Goal: Task Accomplishment & Management: Manage account settings

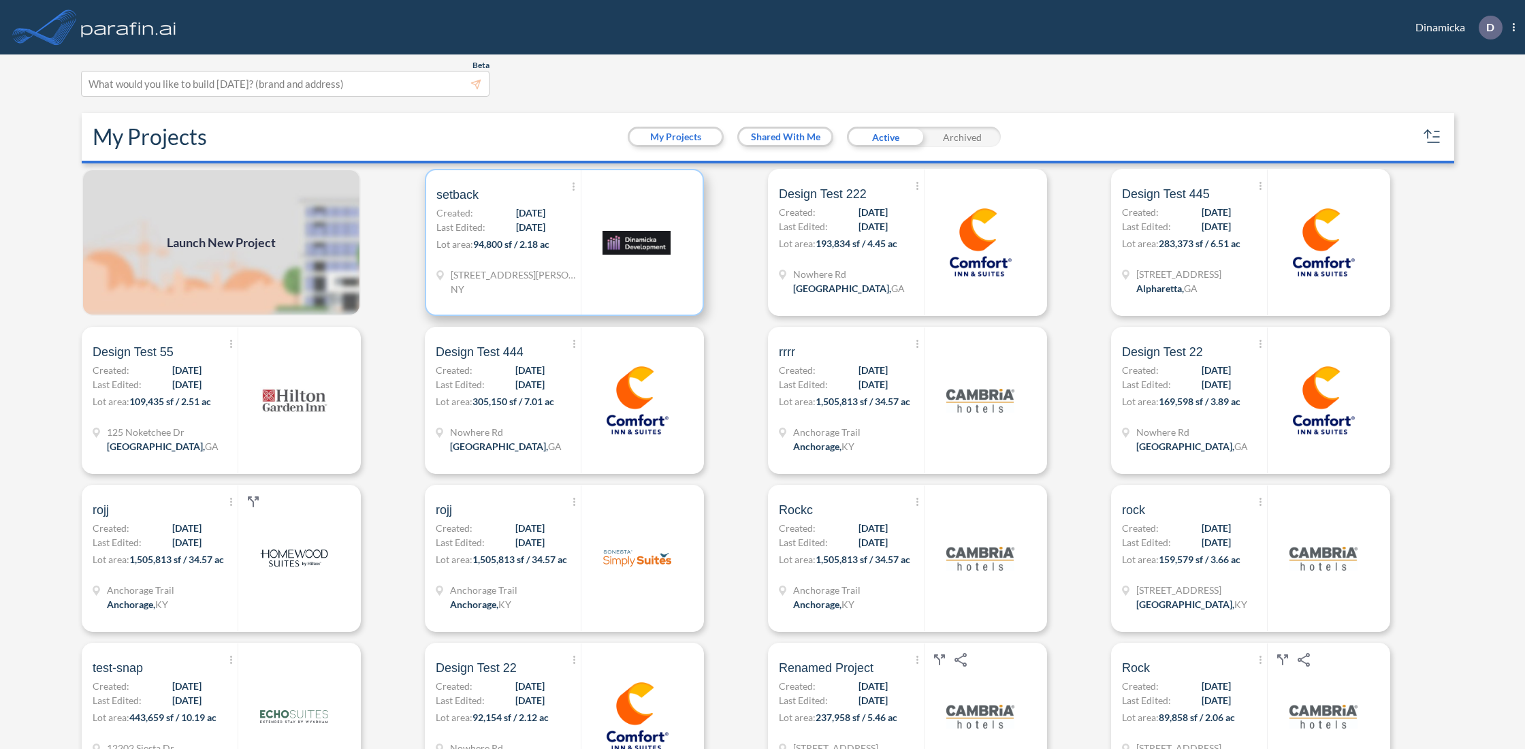
click at [584, 273] on div at bounding box center [637, 242] width 112 height 144
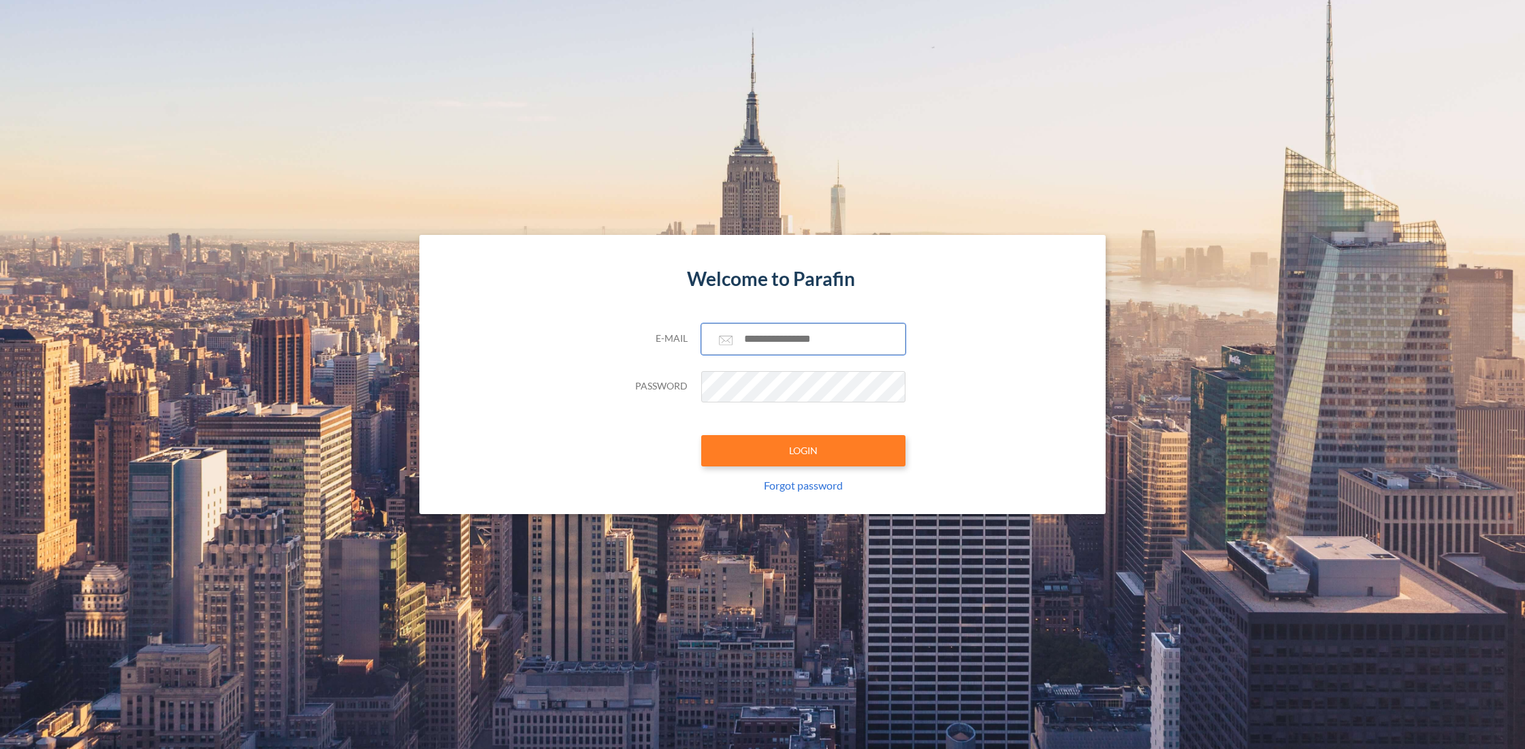
type input "**********"
click at [767, 468] on div "**********" at bounding box center [762, 418] width 286 height 191
click at [763, 464] on button "LOGIN" at bounding box center [803, 450] width 204 height 31
type input "**********"
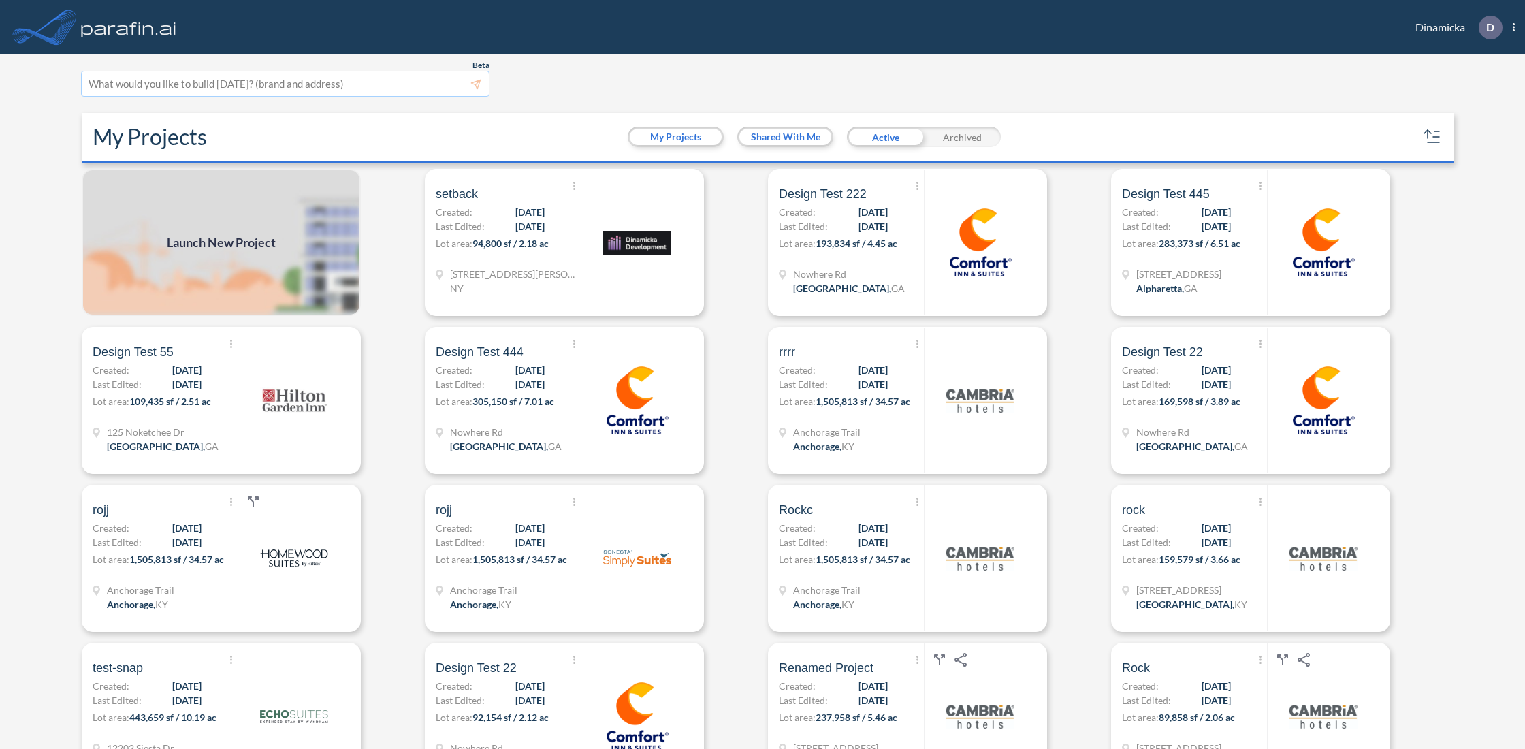
click at [200, 88] on div at bounding box center [284, 84] width 393 height 18
click at [601, 76] on div "Beta This experimental feature is still in beta. Help improve this by reporting…" at bounding box center [757, 84] width 1352 height 26
click at [311, 92] on div at bounding box center [284, 84] width 393 height 18
click at [278, 88] on div at bounding box center [284, 84] width 393 height 18
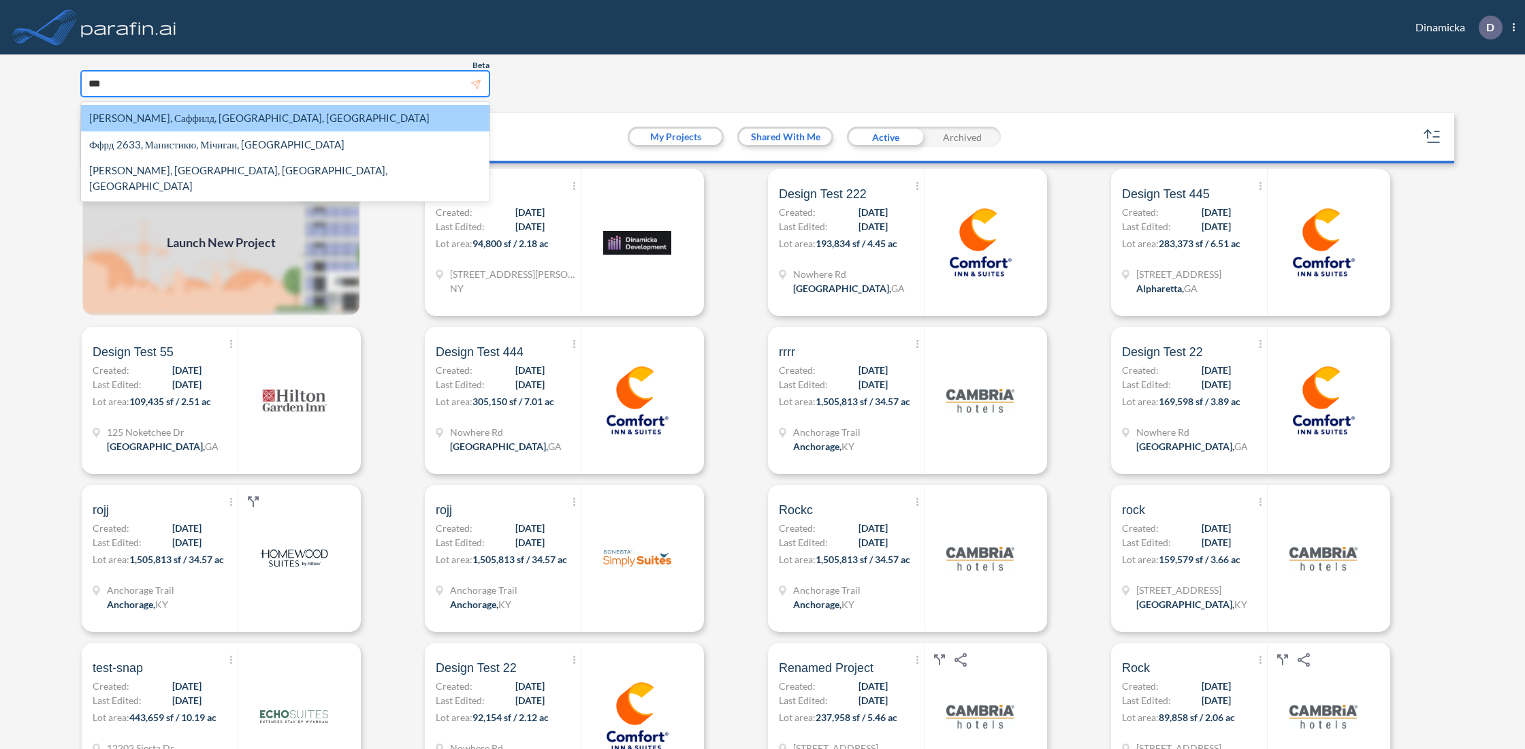
type input "***"
click at [617, 96] on section "Beta This experimental feature is still in beta. Help improve this by reporting…" at bounding box center [762, 401] width 1372 height 694
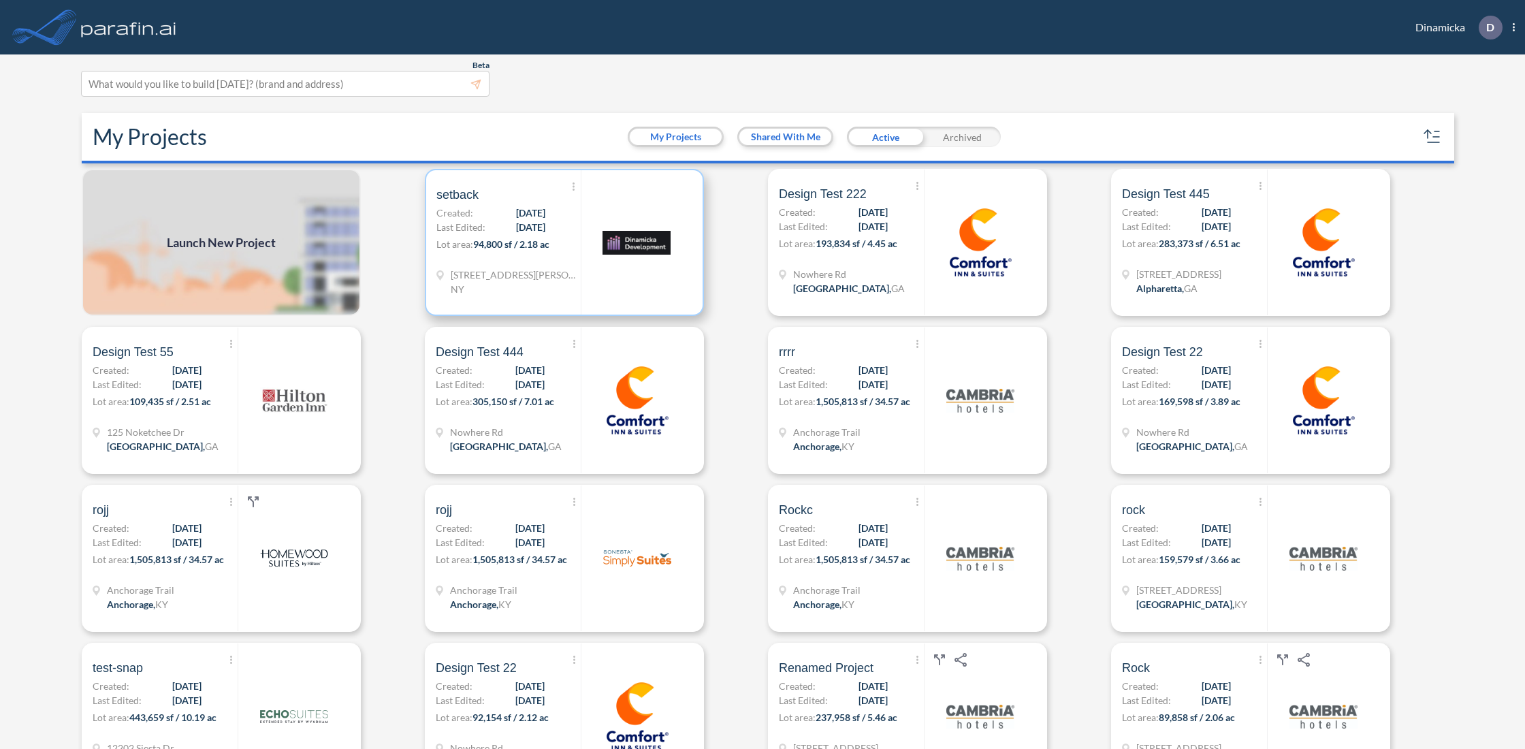
click at [616, 289] on div at bounding box center [637, 242] width 112 height 144
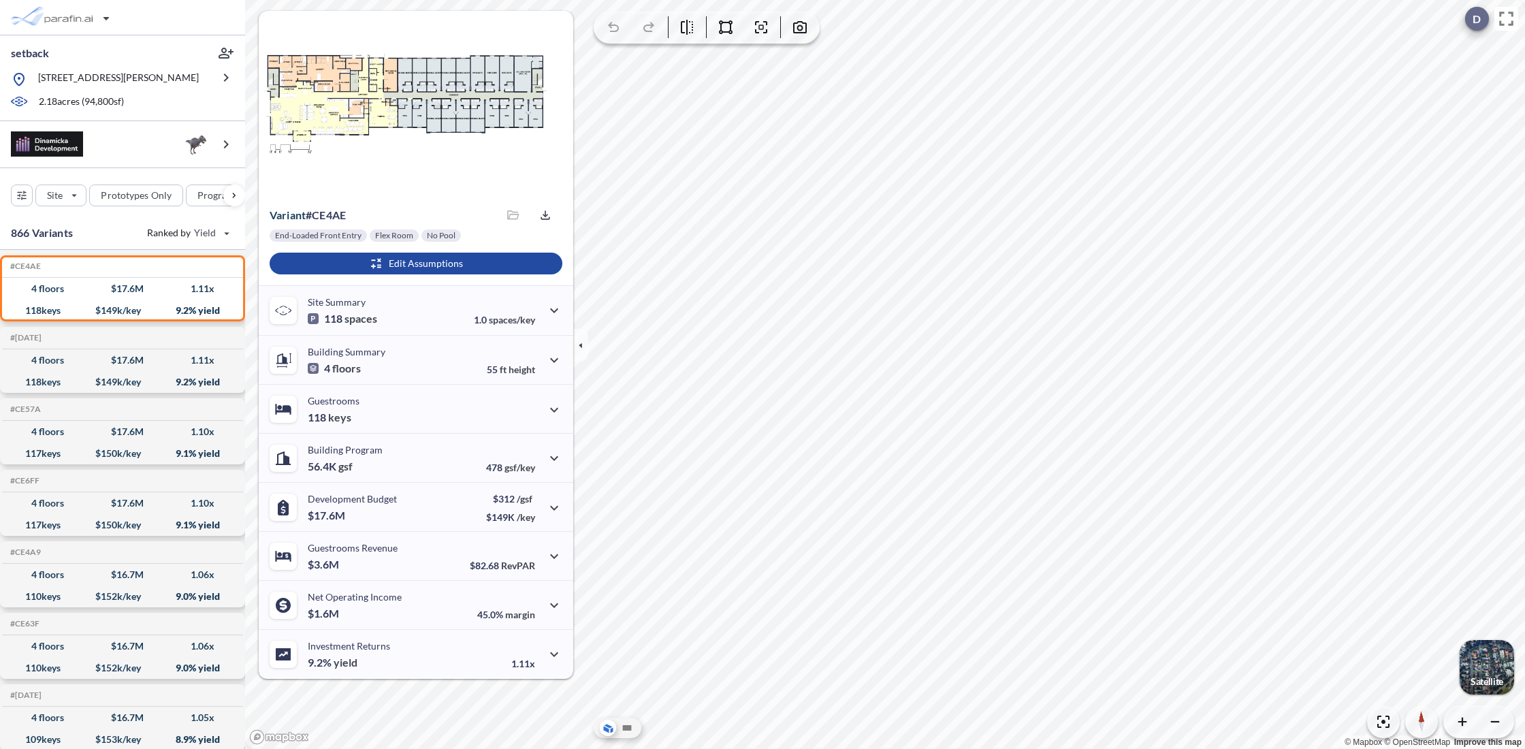
click at [1474, 18] on p "D" at bounding box center [1476, 19] width 8 height 12
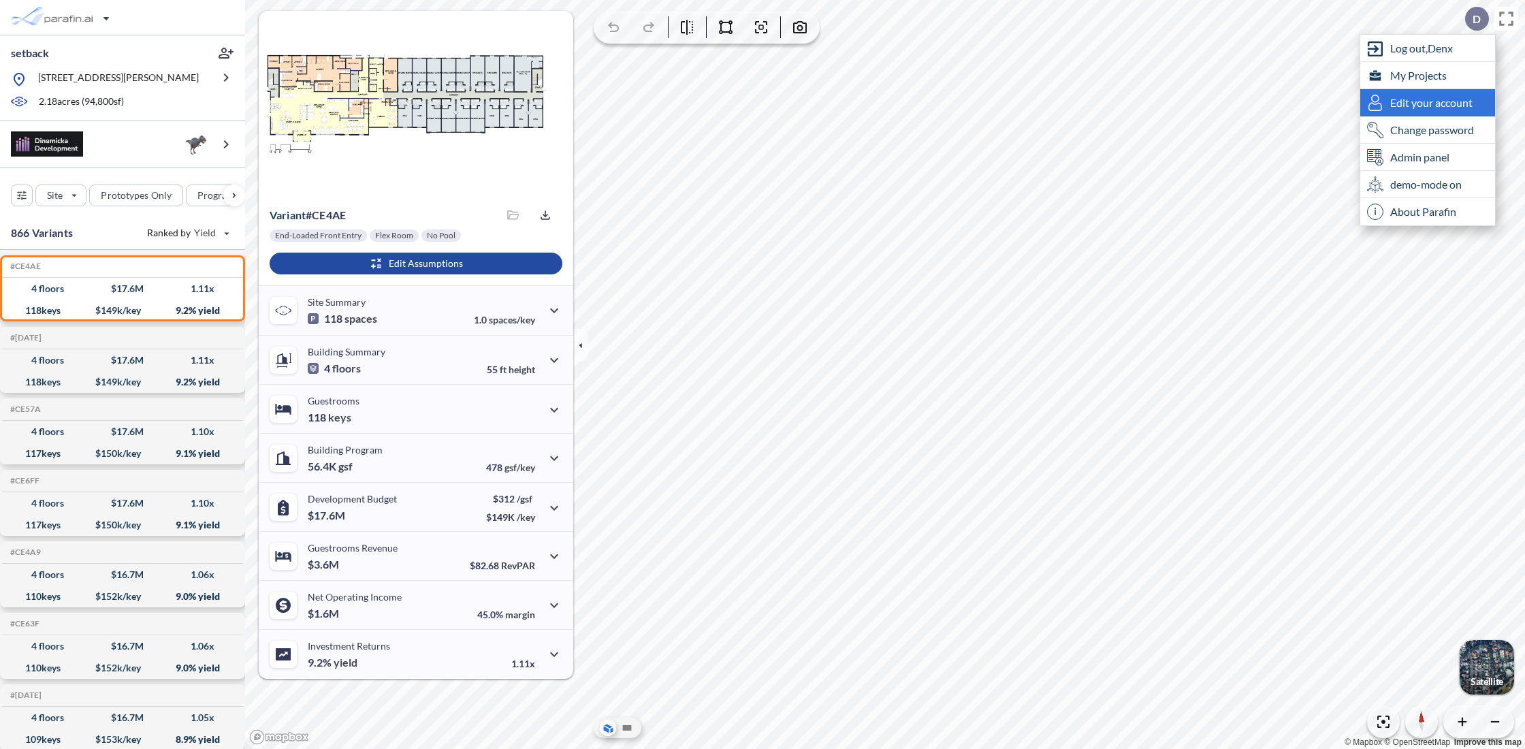
click at [1448, 102] on span "Edit your account" at bounding box center [1431, 103] width 82 height 14
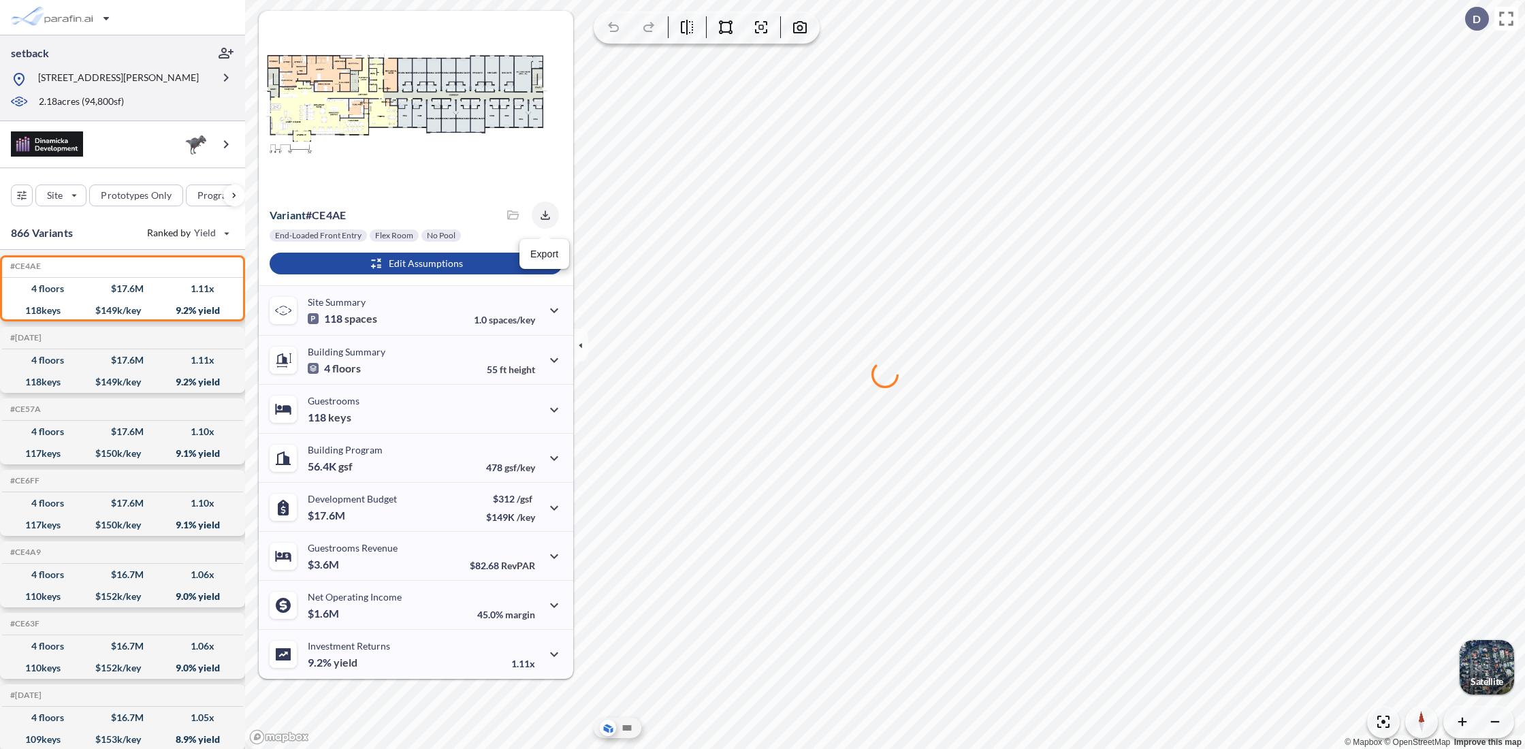
click at [545, 219] on icon "button" at bounding box center [545, 214] width 9 height 9
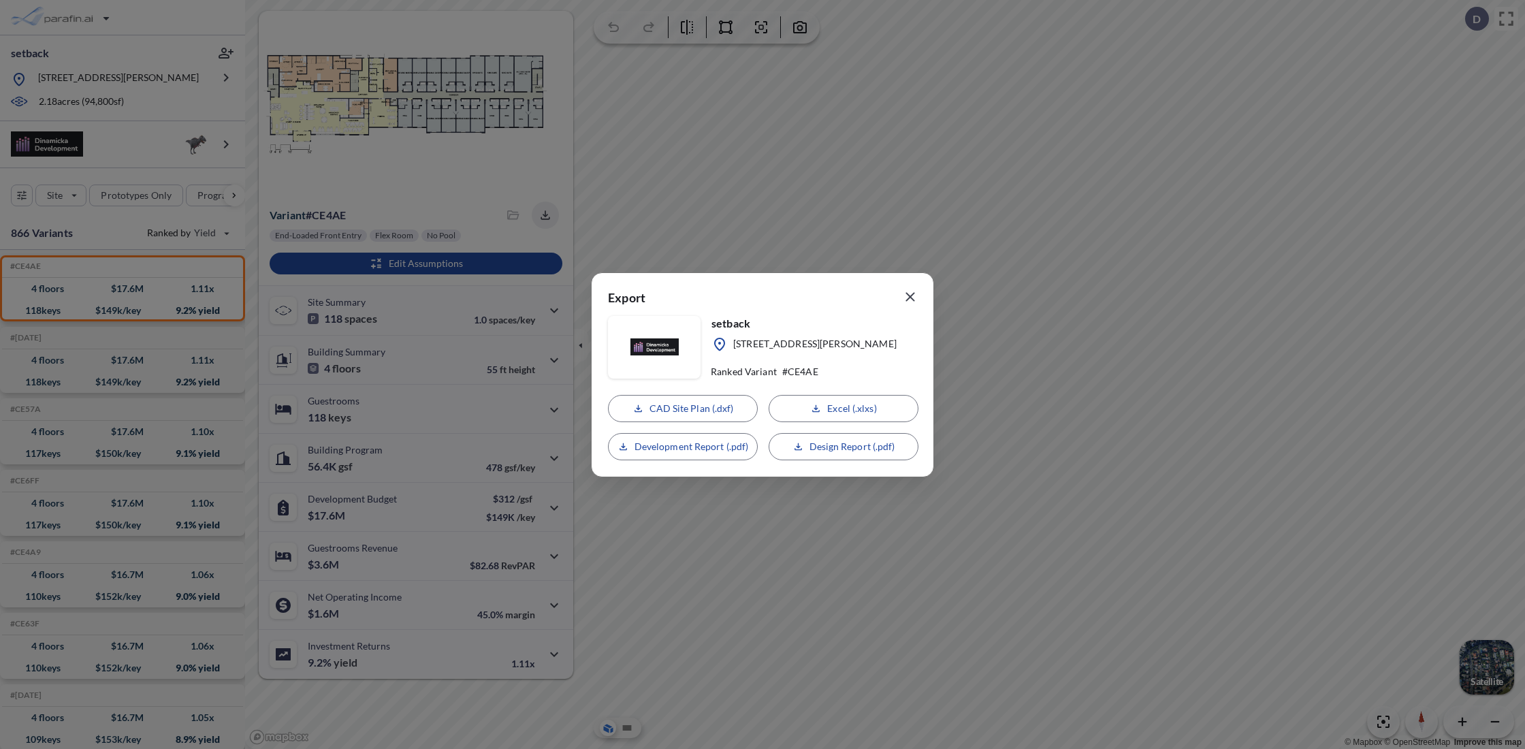
click at [907, 300] on icon "button" at bounding box center [910, 297] width 16 height 16
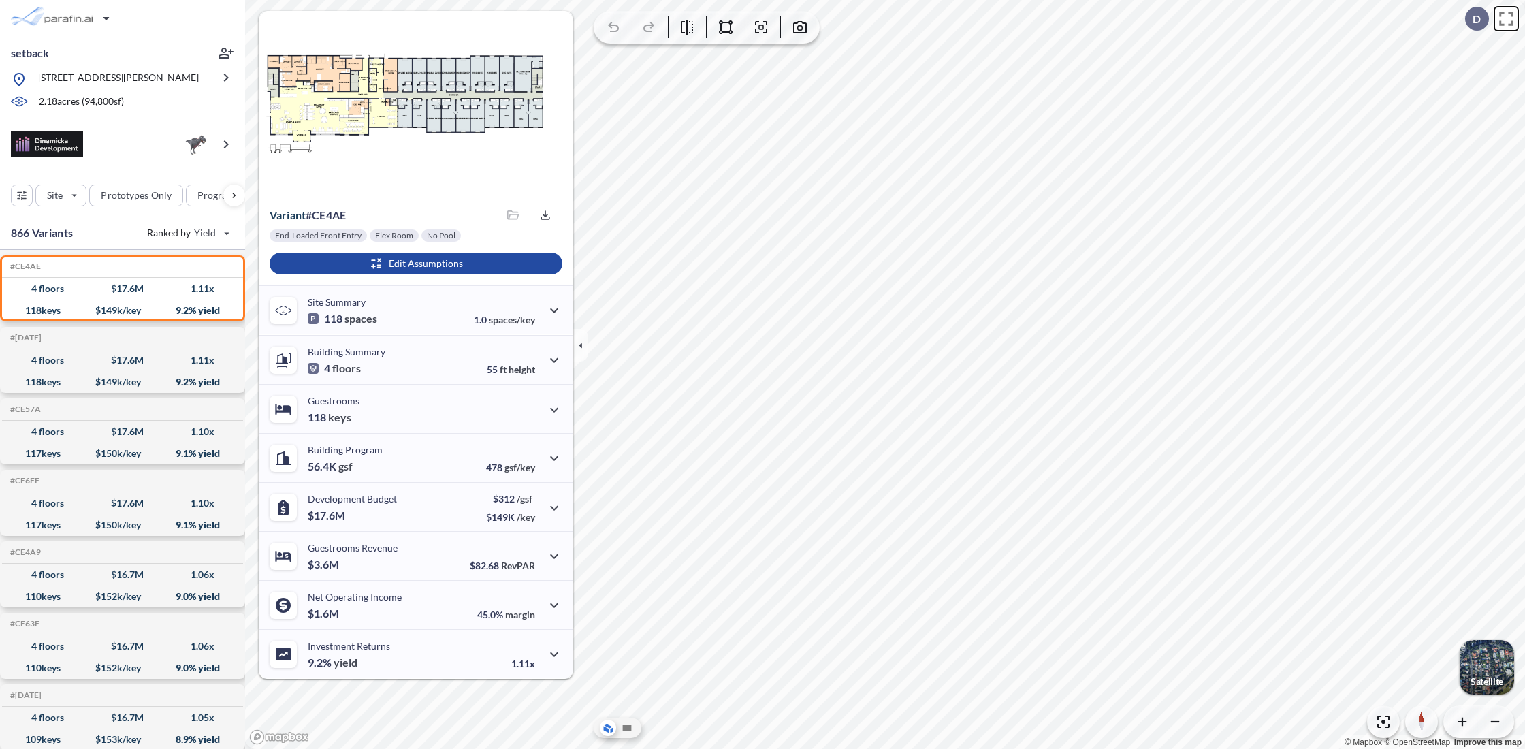
click at [1508, 17] on icon at bounding box center [1506, 19] width 24 height 24
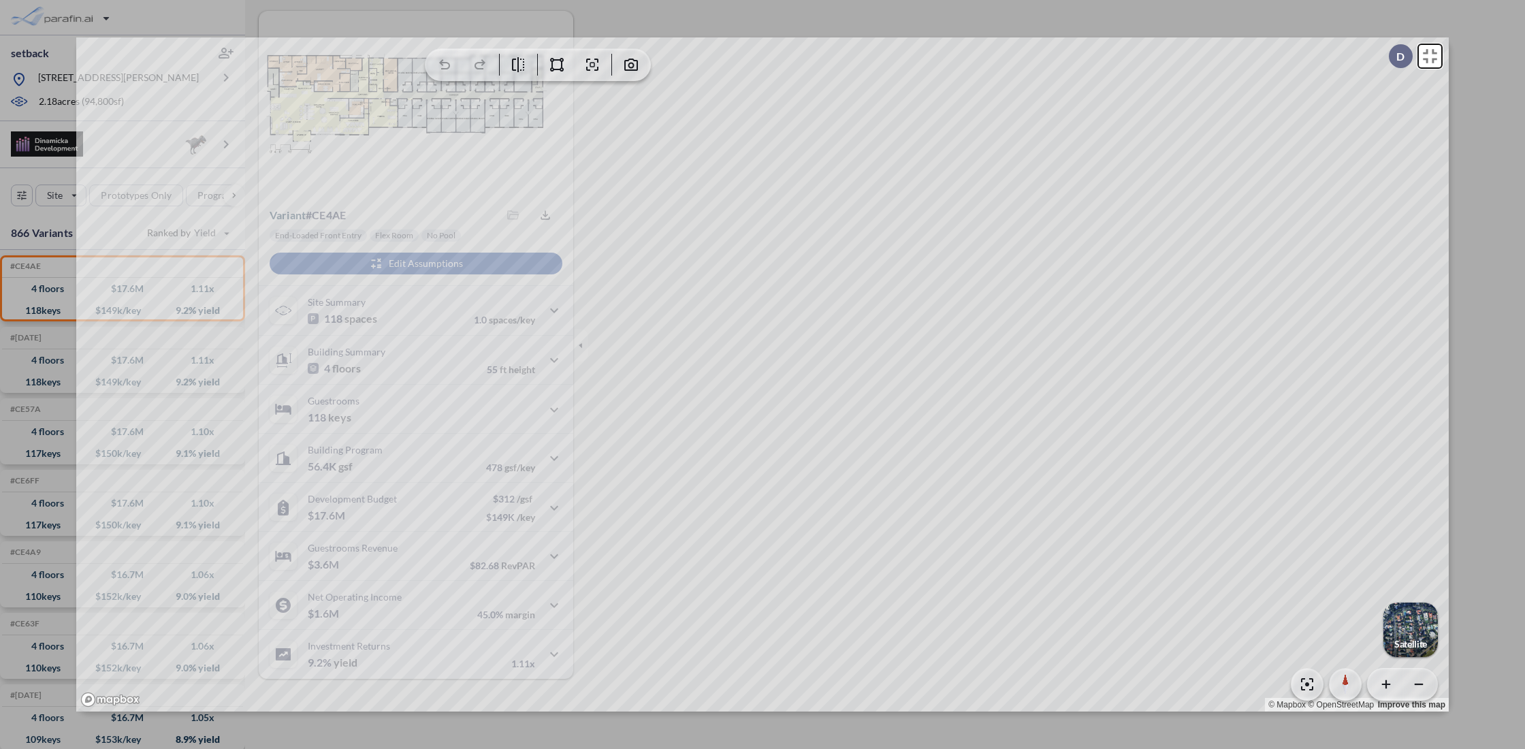
click at [1431, 58] on icon at bounding box center [1430, 56] width 24 height 24
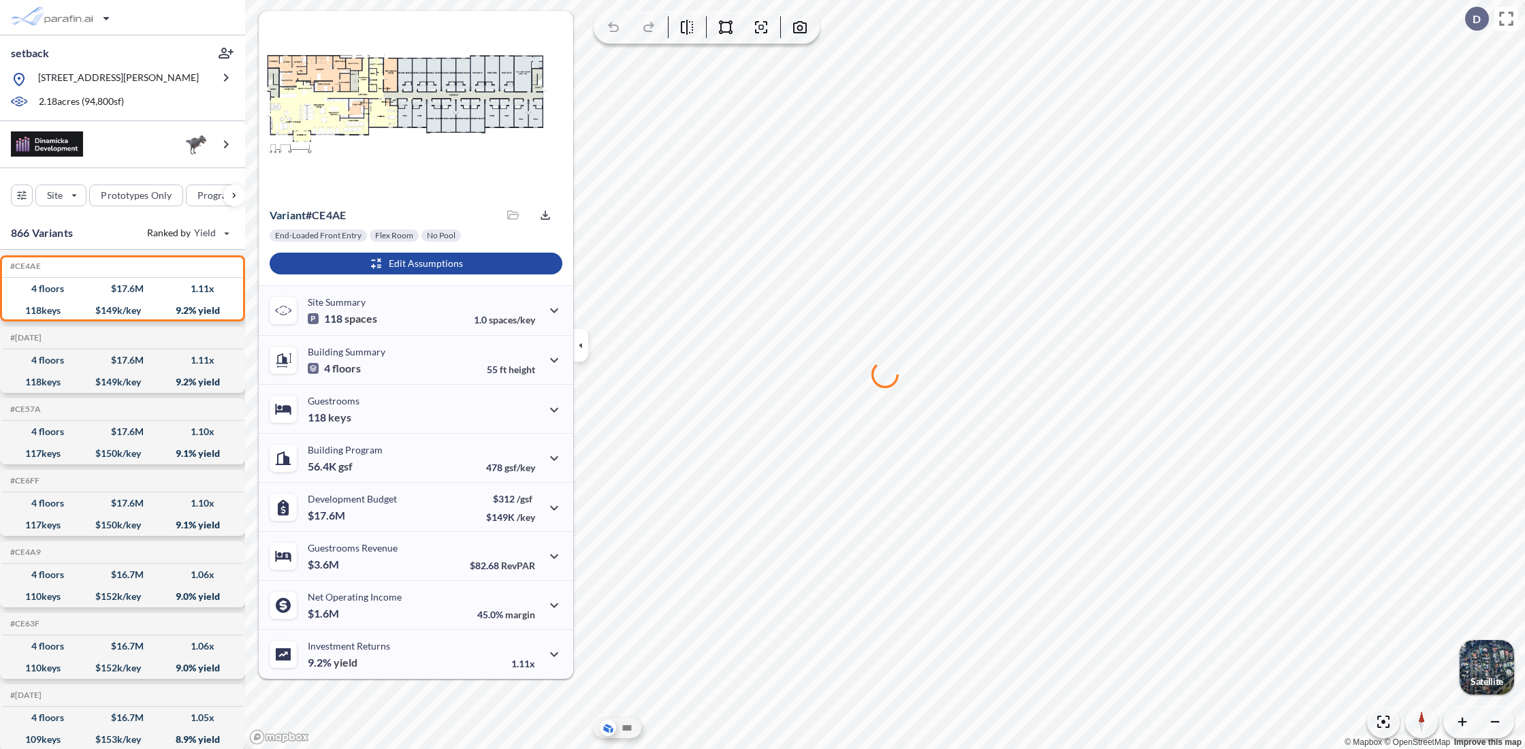
click at [408, 120] on div at bounding box center [416, 103] width 315 height 185
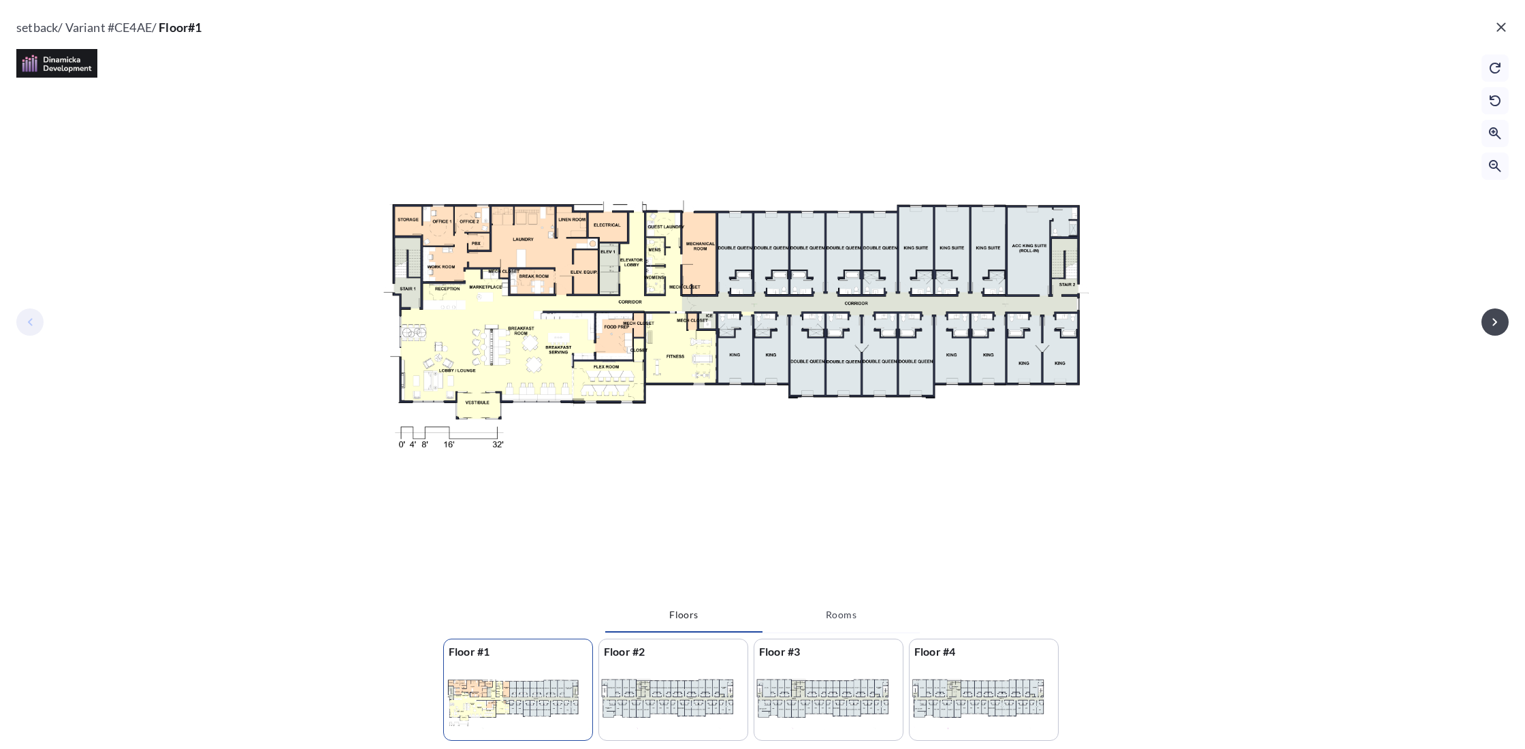
click at [835, 678] on div at bounding box center [828, 703] width 148 height 78
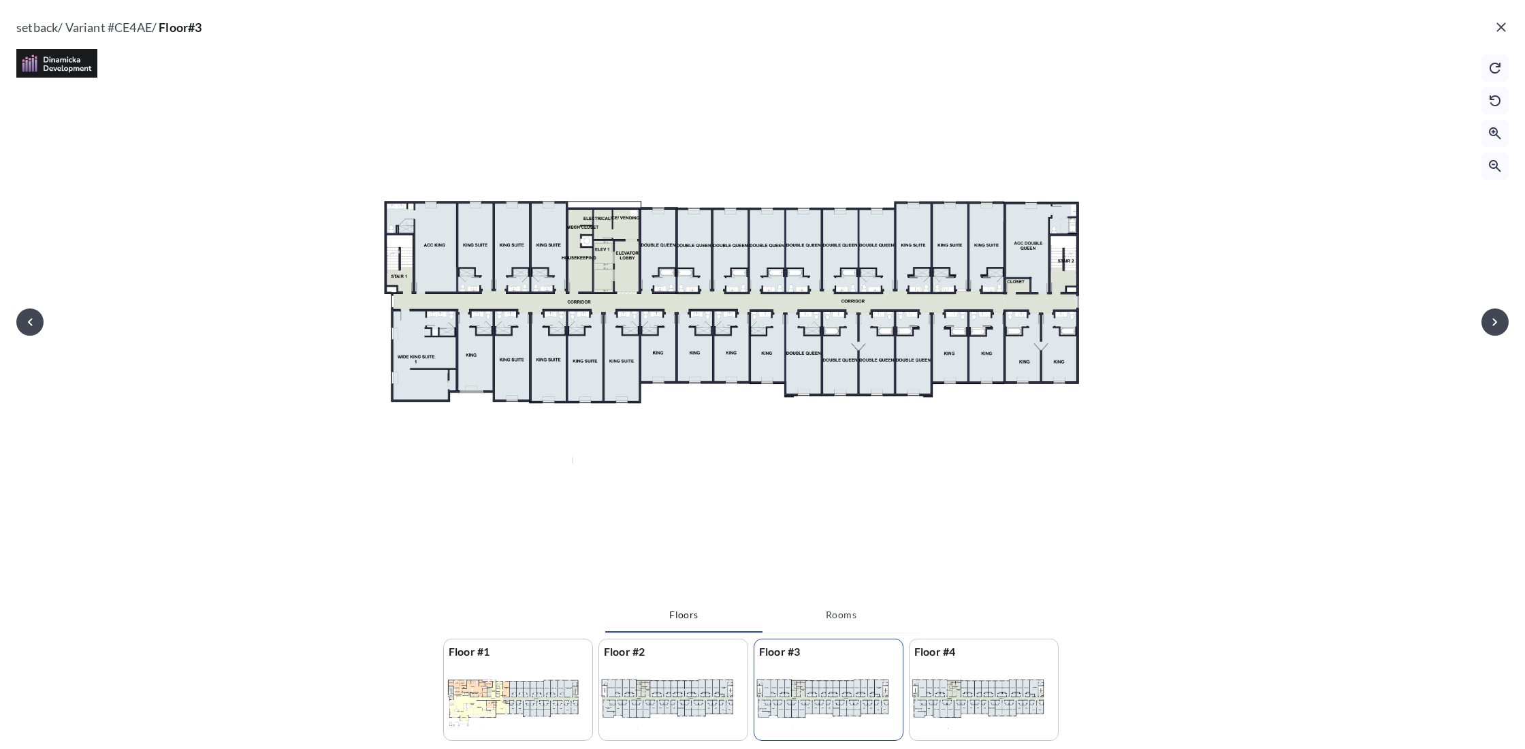
click at [958, 713] on div at bounding box center [983, 703] width 148 height 78
click at [848, 618] on button "Rooms" at bounding box center [840, 614] width 157 height 33
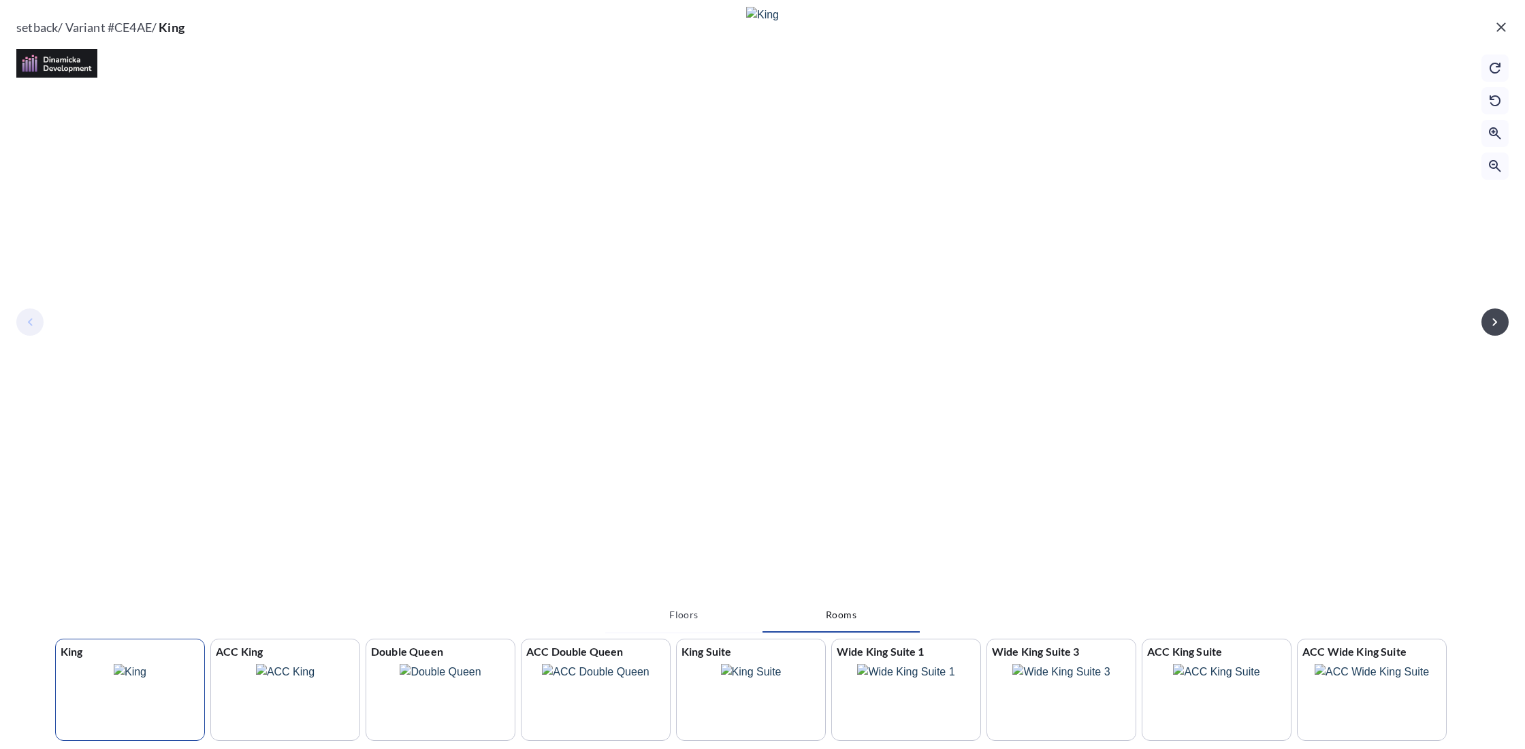
click at [759, 689] on img at bounding box center [751, 703] width 61 height 78
click at [589, 684] on img at bounding box center [595, 703] width 107 height 78
click at [155, 683] on div at bounding box center [130, 703] width 148 height 78
click at [1500, 25] on icon "button" at bounding box center [1500, 26] width 9 height 9
